Goal: Information Seeking & Learning: Learn about a topic

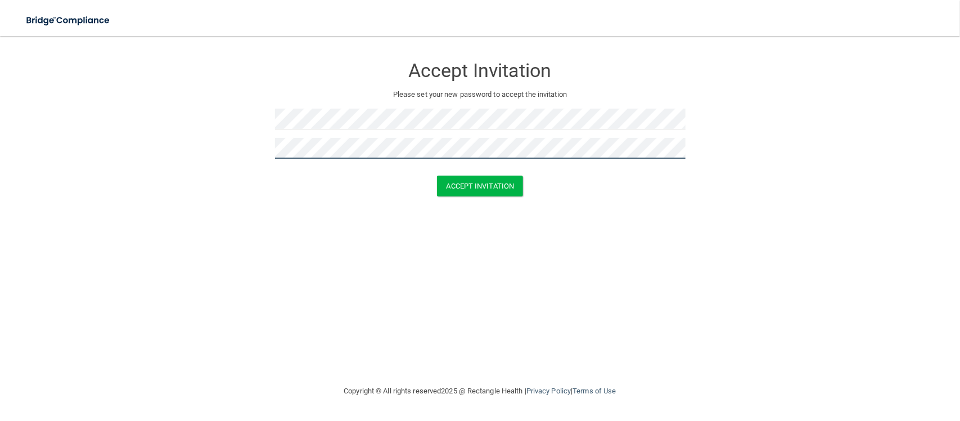
click at [437, 175] on button "Accept Invitation" at bounding box center [480, 185] width 87 height 21
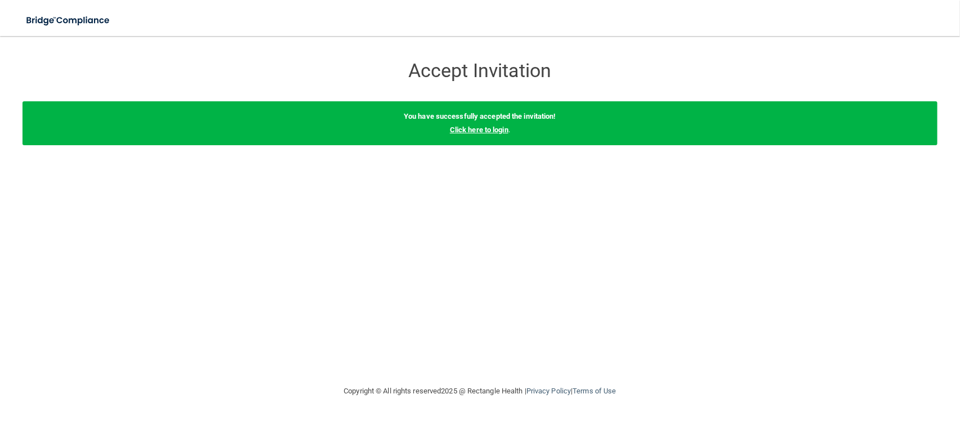
click at [486, 132] on link "Click here to login" at bounding box center [479, 129] width 58 height 8
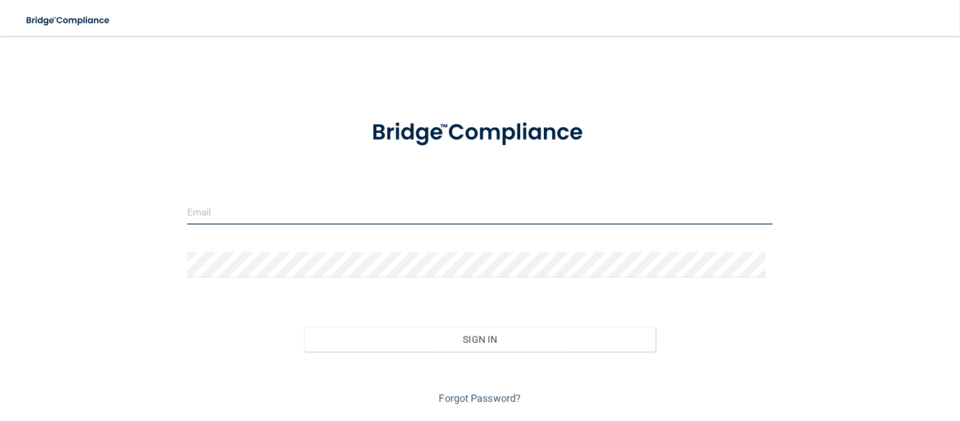
click at [363, 217] on input "email" at bounding box center [479, 211] width 585 height 25
type input "[EMAIL_ADDRESS][DOMAIN_NAME]"
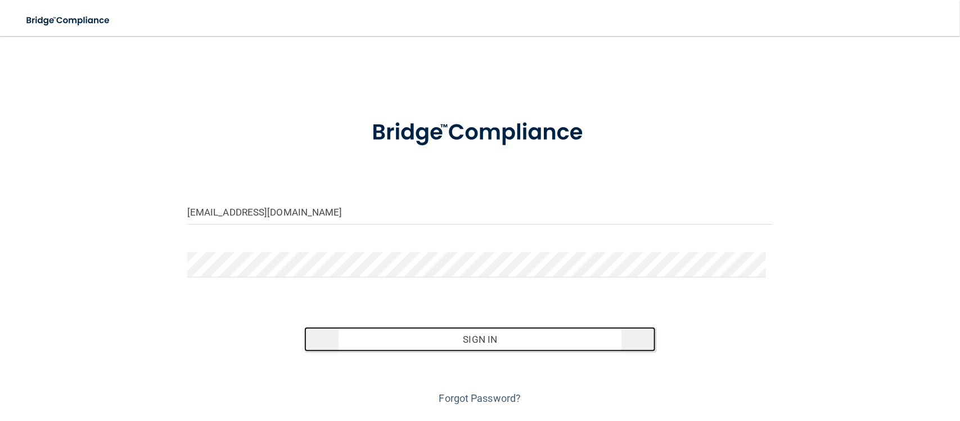
click at [426, 332] on button "Sign In" at bounding box center [479, 339] width 351 height 25
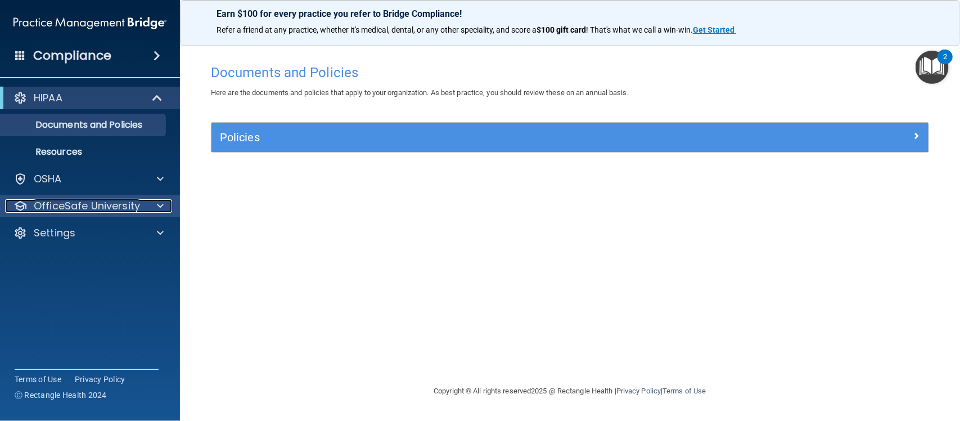
click at [117, 208] on p "OfficeSafe University" at bounding box center [87, 205] width 106 height 13
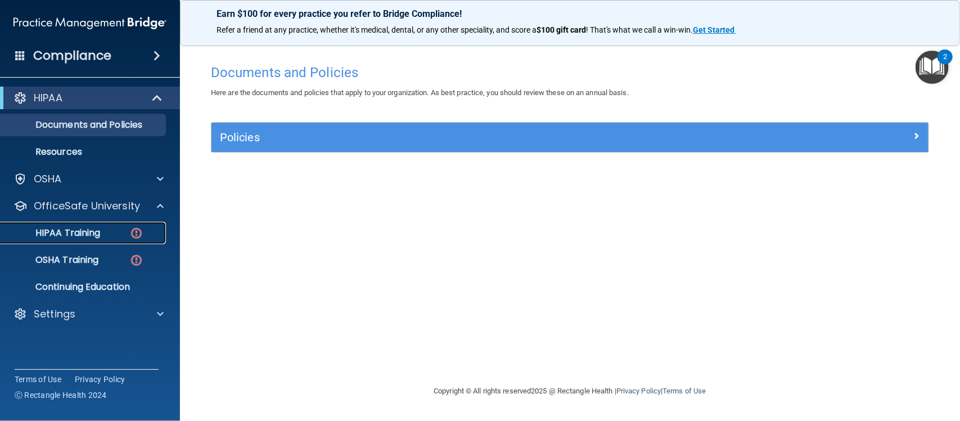
click at [88, 231] on p "HIPAA Training" at bounding box center [53, 232] width 93 height 11
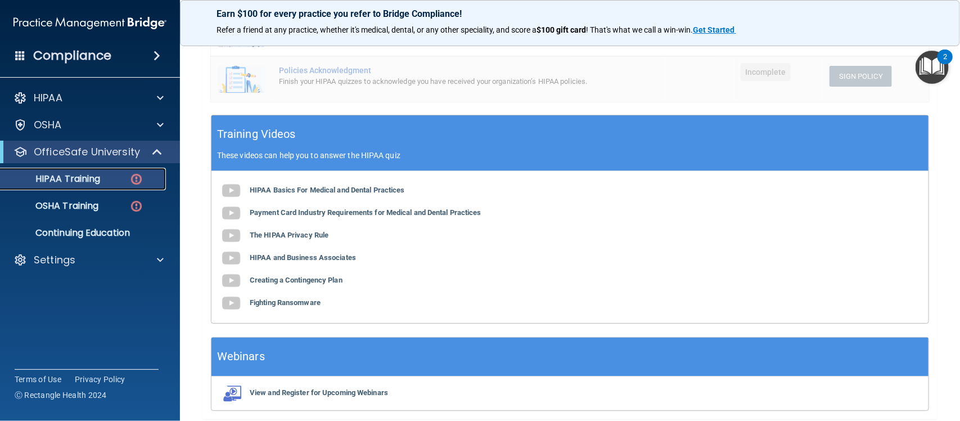
scroll to position [367, 0]
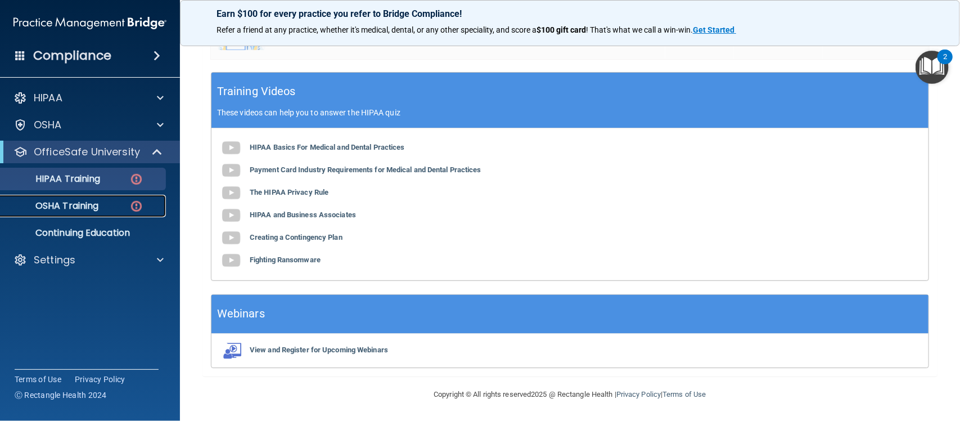
click at [119, 211] on link "OSHA Training" at bounding box center [77, 206] width 177 height 22
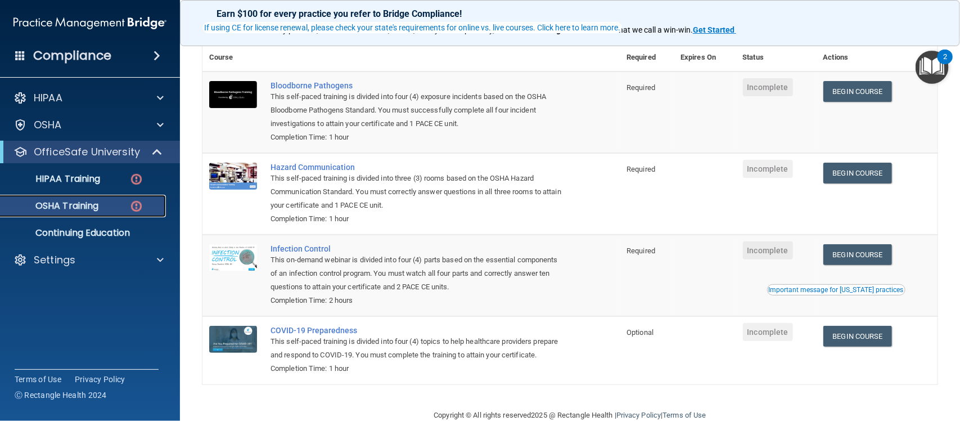
scroll to position [124, 0]
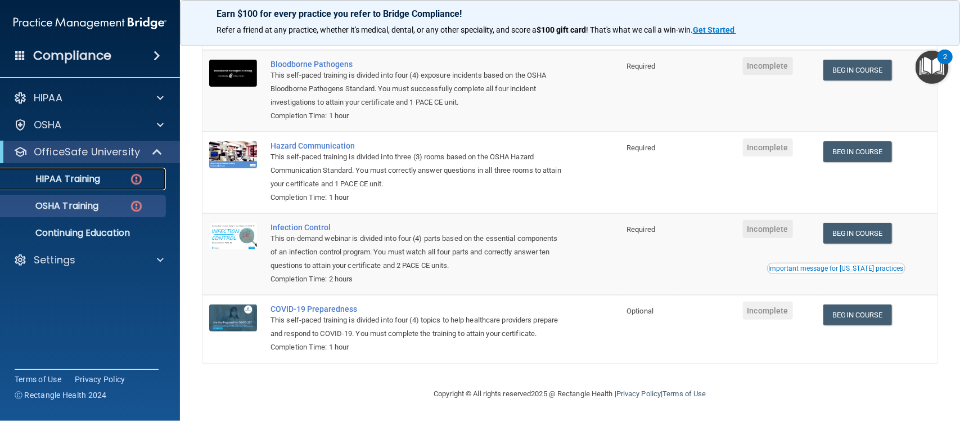
click at [100, 183] on p "HIPAA Training" at bounding box center [53, 178] width 93 height 11
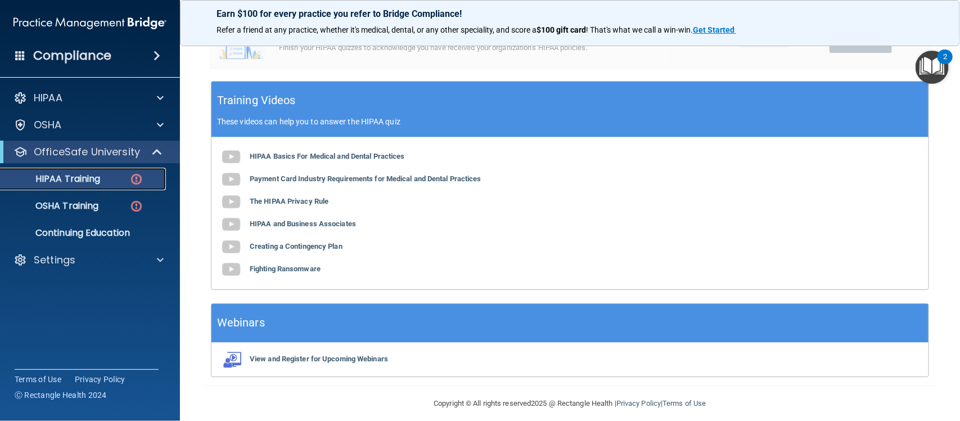
scroll to position [358, 0]
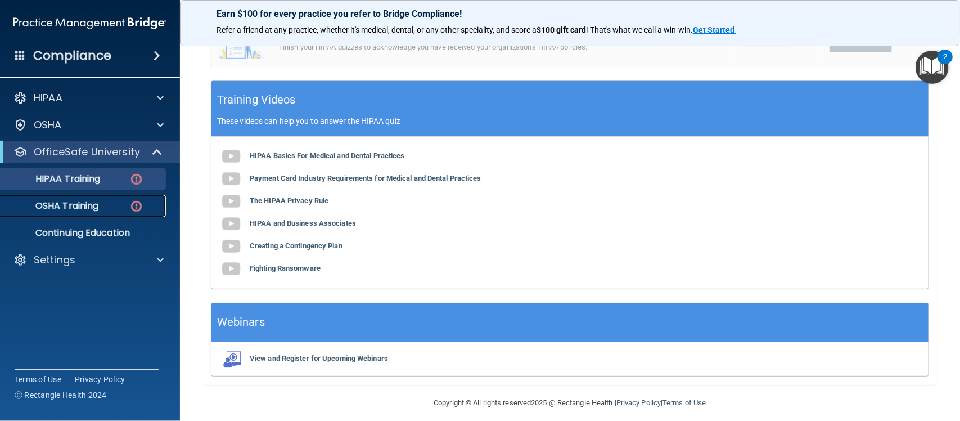
click at [96, 206] on p "OSHA Training" at bounding box center [52, 205] width 91 height 11
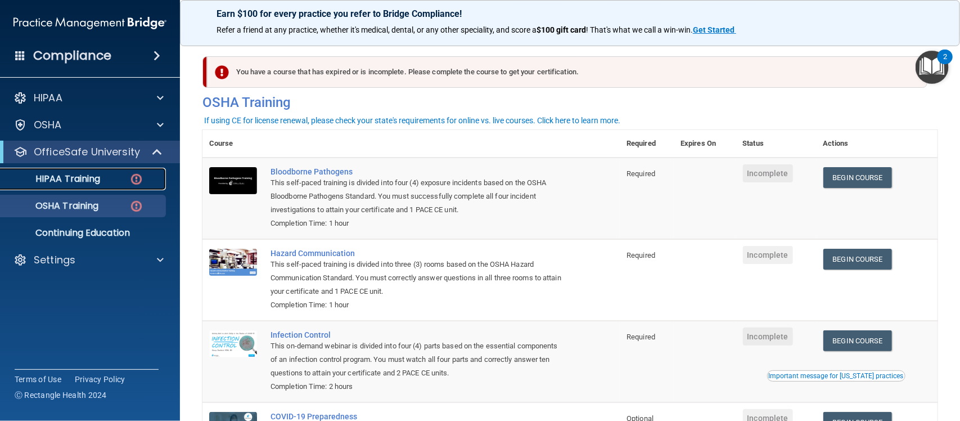
click at [97, 178] on p "HIPAA Training" at bounding box center [53, 178] width 93 height 11
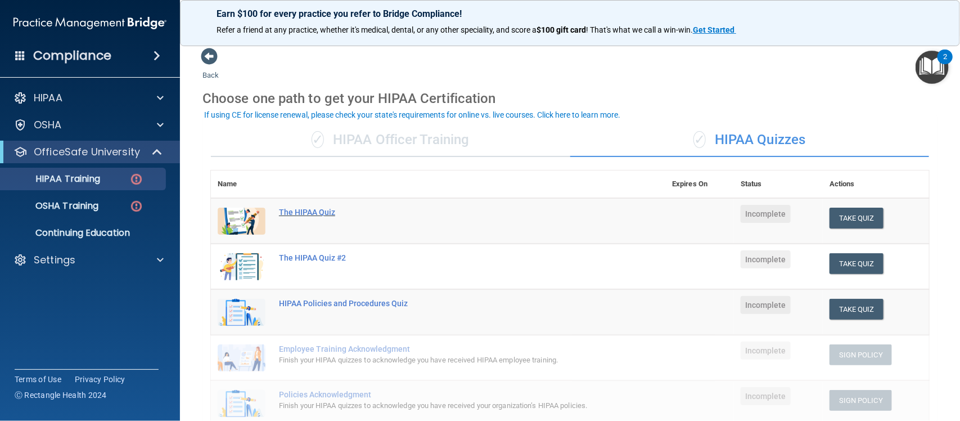
click at [309, 211] on div "The HIPAA Quiz" at bounding box center [444, 212] width 330 height 9
